Goal: Navigation & Orientation: Find specific page/section

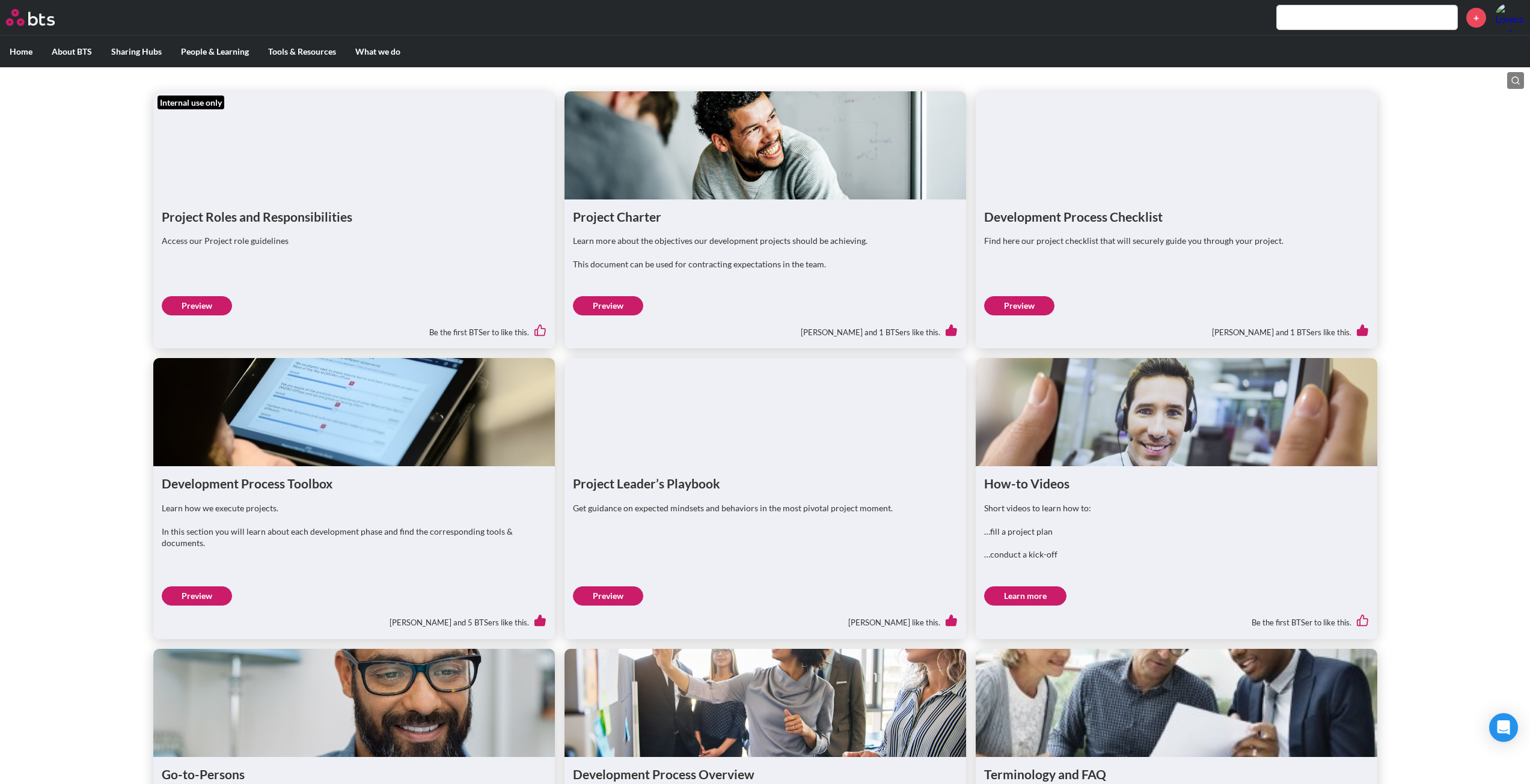
scroll to position [481, 0]
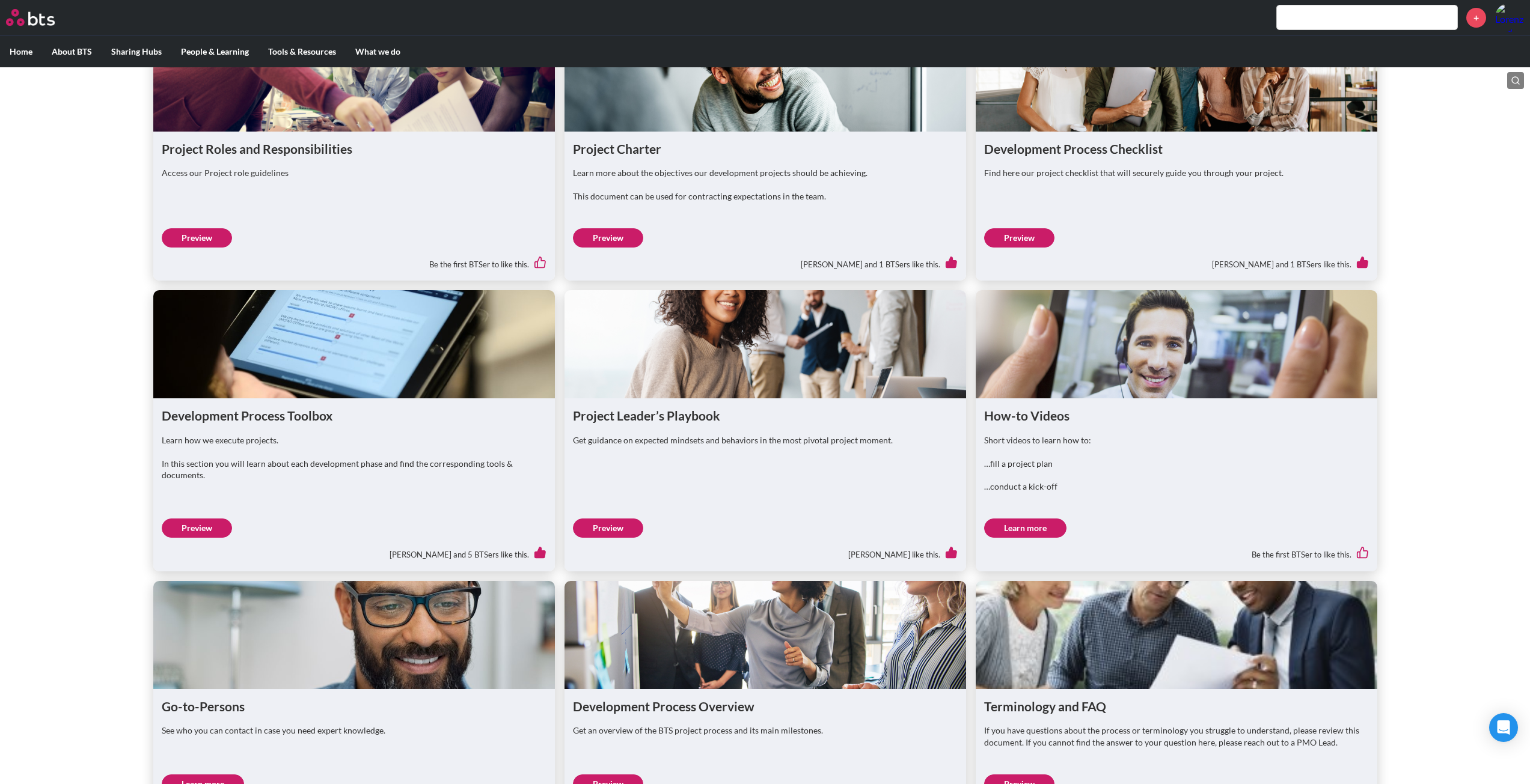
click at [217, 538] on link "Preview" at bounding box center [197, 528] width 70 height 19
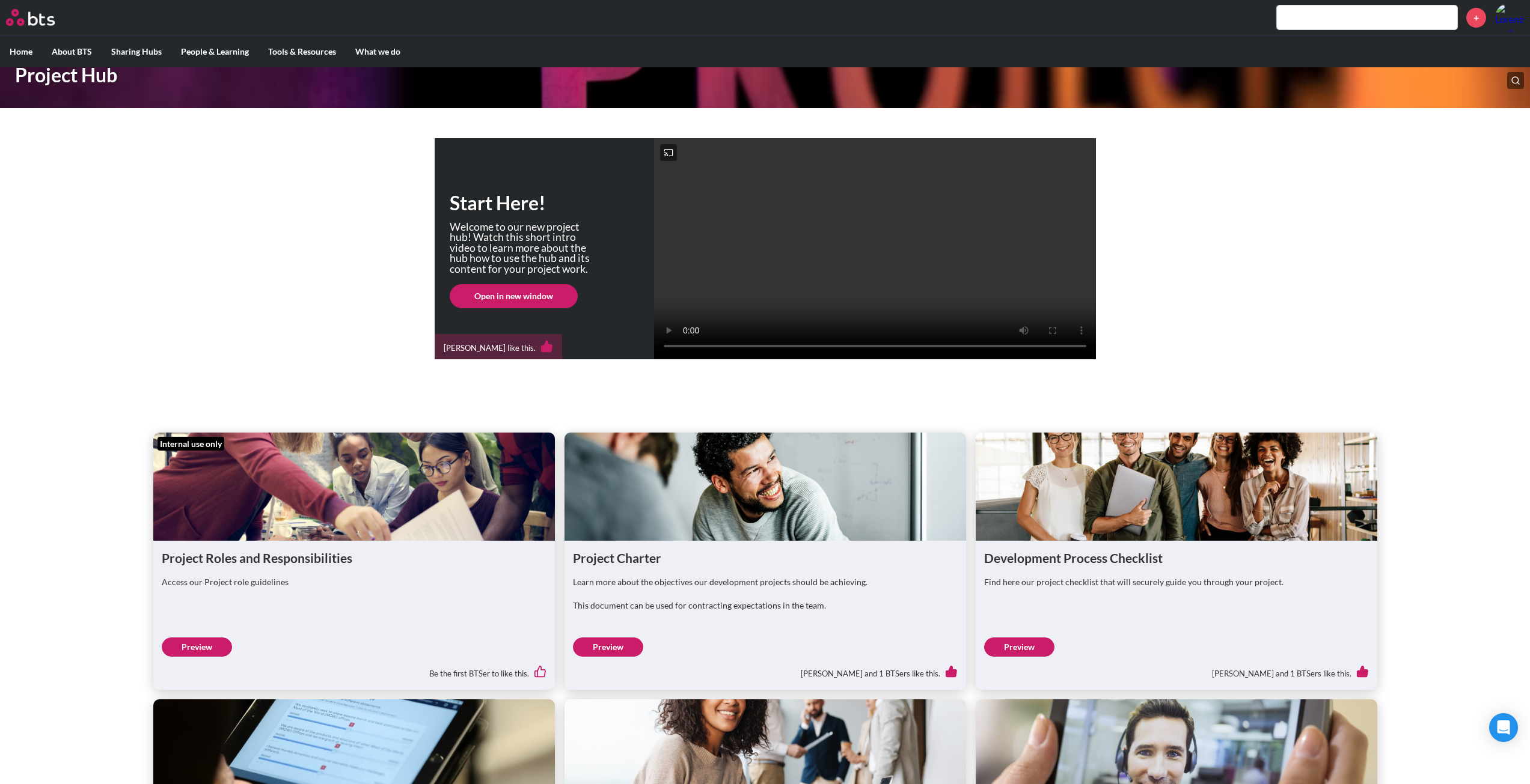
scroll to position [60, 0]
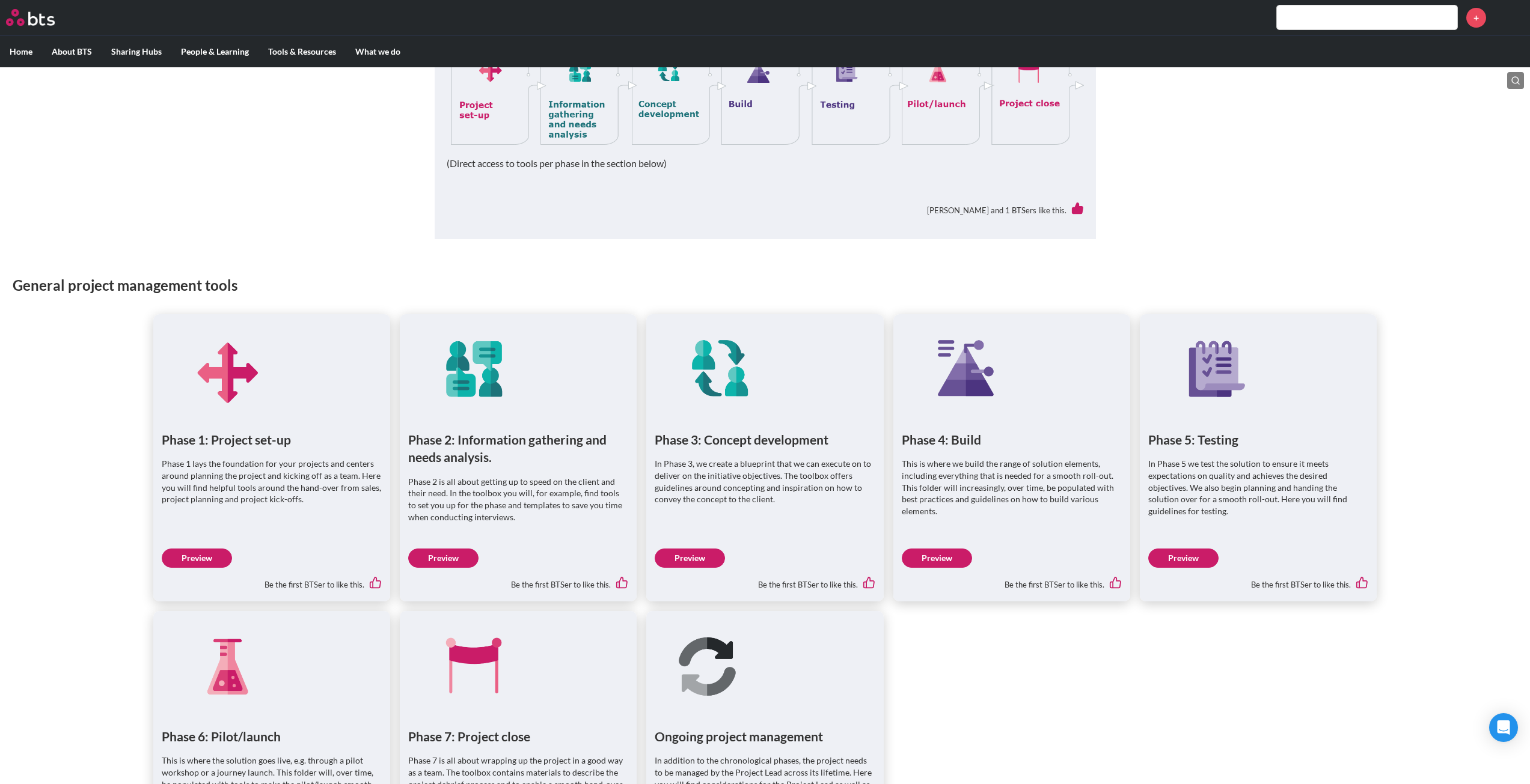
scroll to position [497, 0]
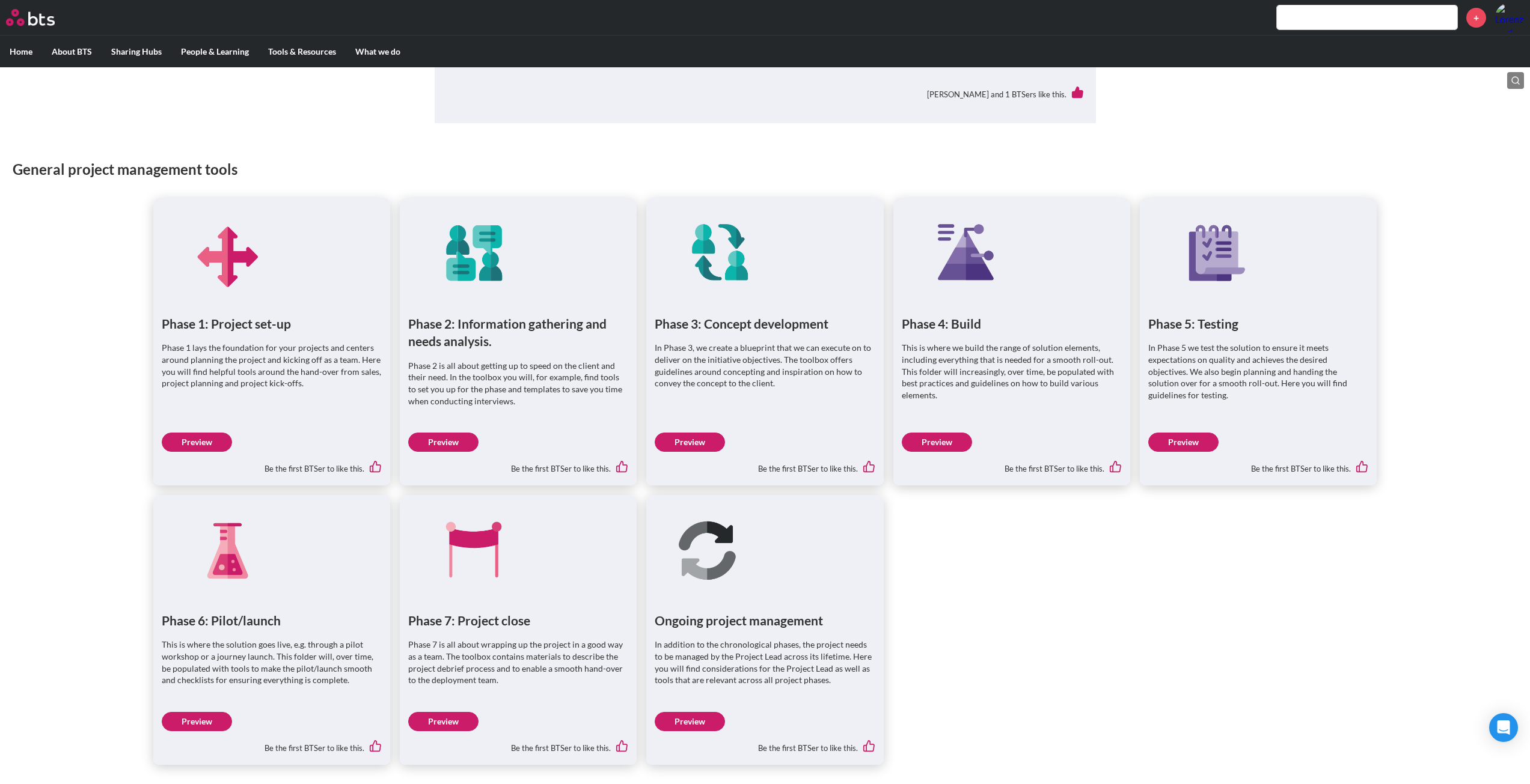
click at [203, 439] on link "Preview" at bounding box center [197, 442] width 70 height 19
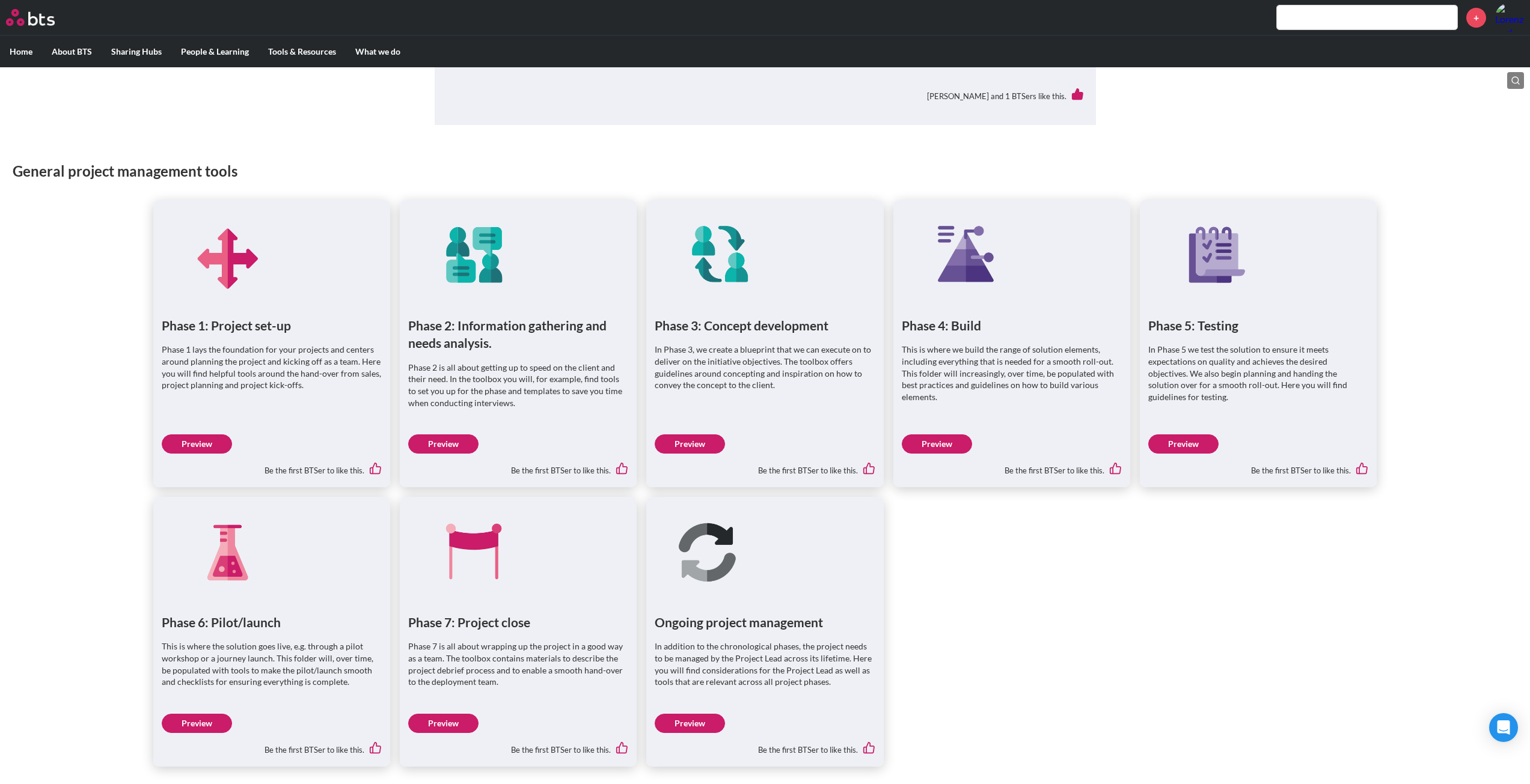
click at [214, 440] on link "Preview" at bounding box center [197, 444] width 70 height 19
